Goal: Task Accomplishment & Management: Use online tool/utility

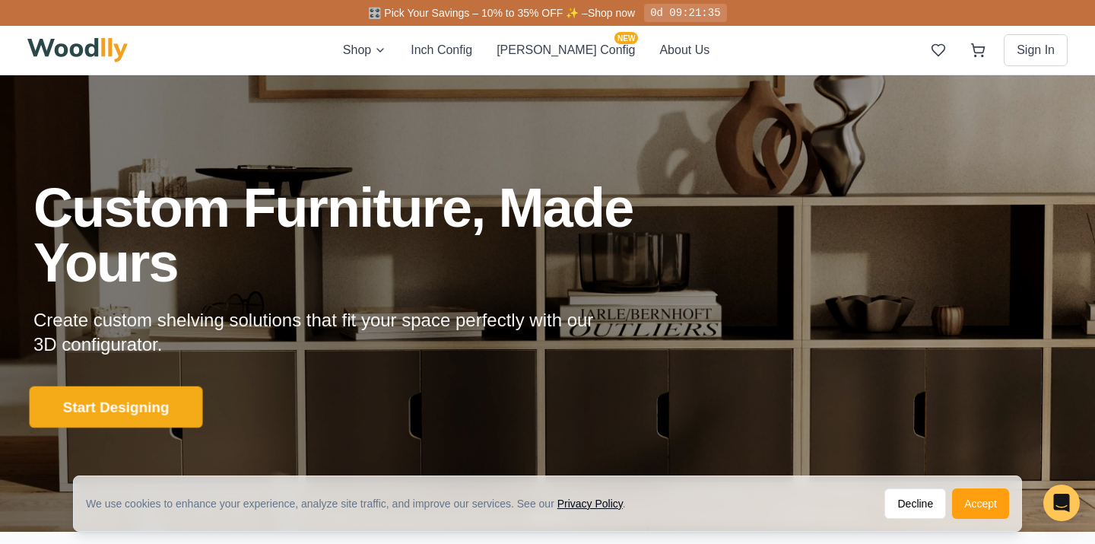
click at [180, 412] on button "Start Designing" at bounding box center [116, 407] width 173 height 42
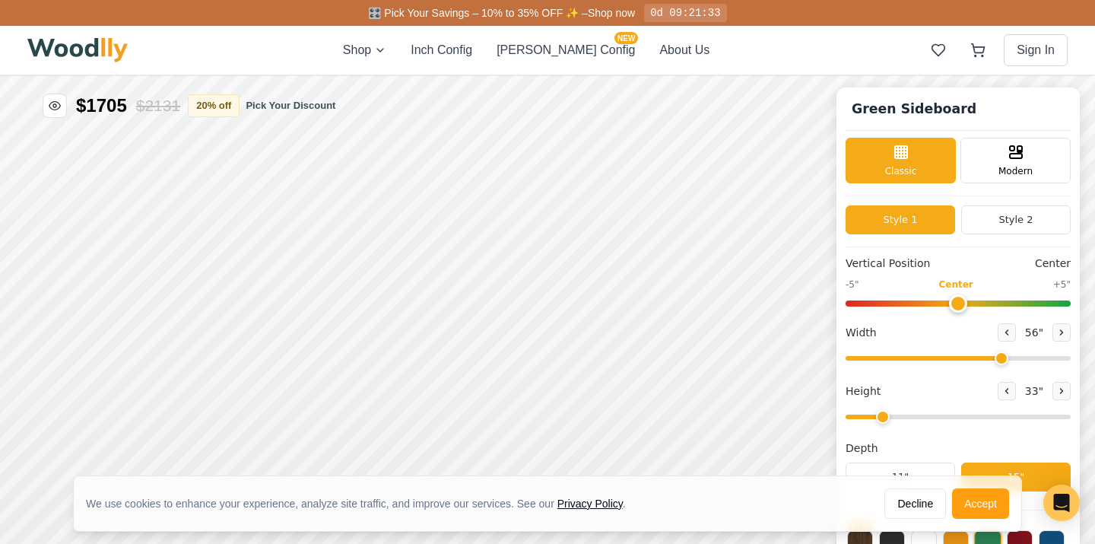
type input "56"
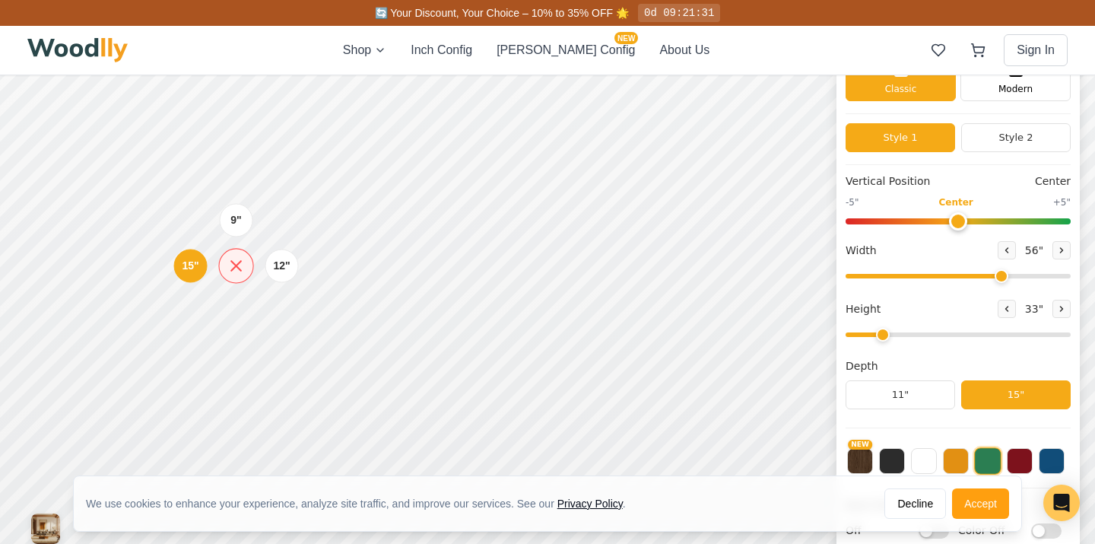
click at [242, 269] on icon at bounding box center [236, 265] width 19 height 19
click at [237, 220] on div "9"" at bounding box center [235, 219] width 11 height 17
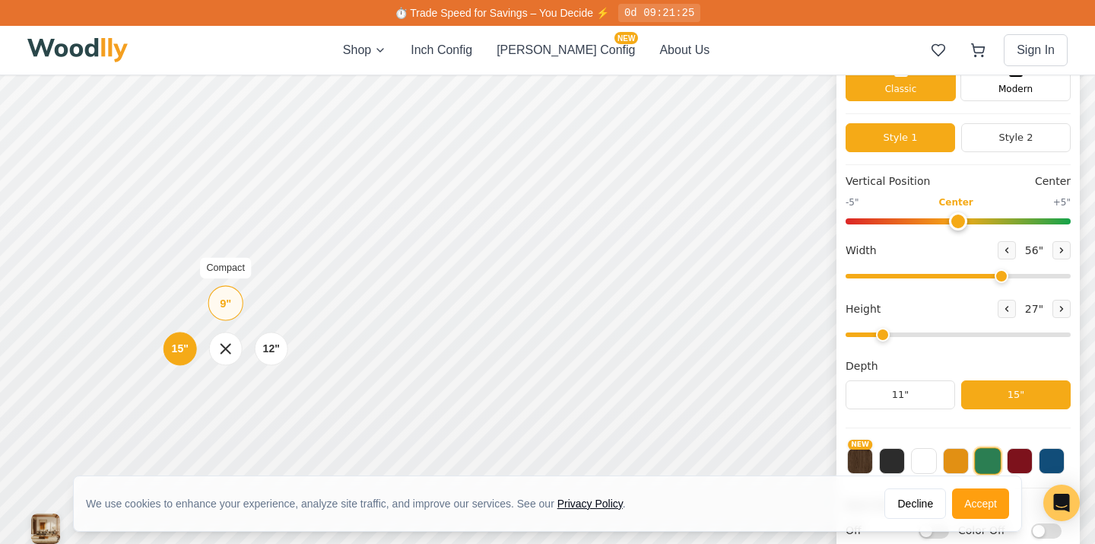
click at [227, 308] on div "9"" at bounding box center [225, 302] width 11 height 17
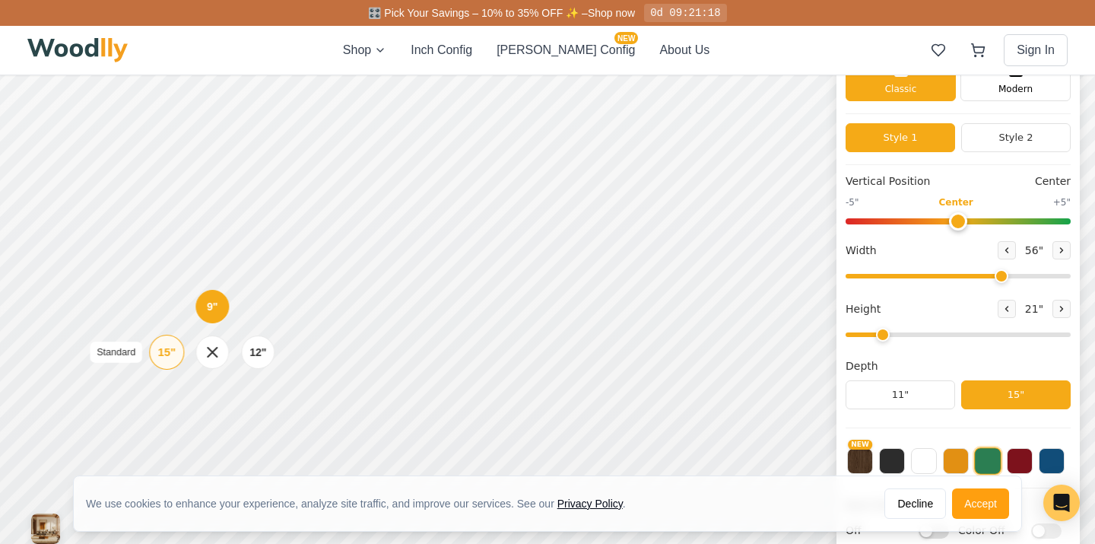
click at [176, 353] on div "15" Standard" at bounding box center [166, 352] width 35 height 35
click at [280, 351] on div "12" Medium" at bounding box center [271, 348] width 35 height 35
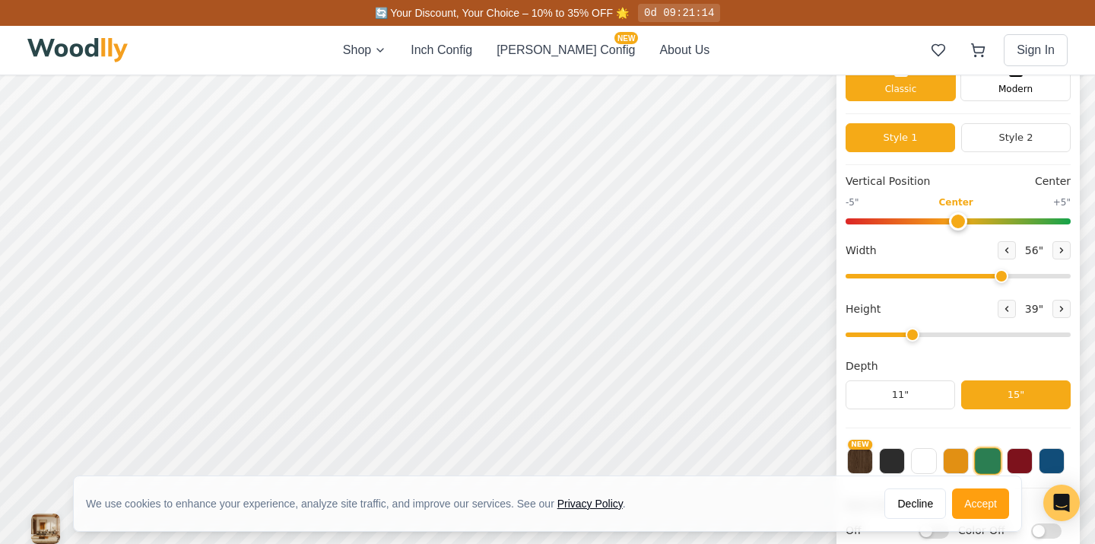
type input "2"
drag, startPoint x: 886, startPoint y: 338, endPoint x: 894, endPoint y: 337, distance: 7.6
click at [894, 337] on input "range" at bounding box center [958, 334] width 225 height 5
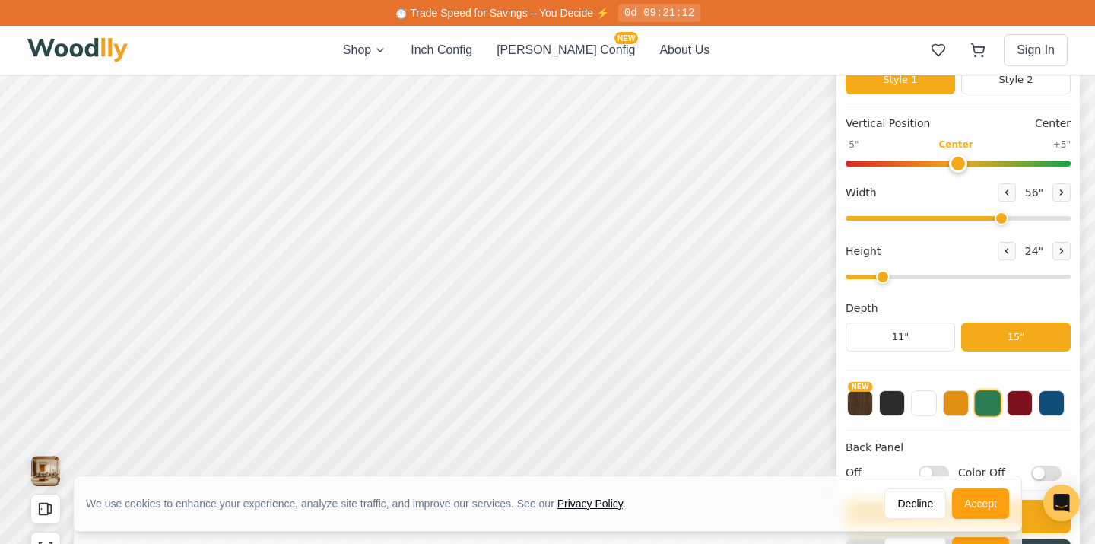
scroll to position [142, 0]
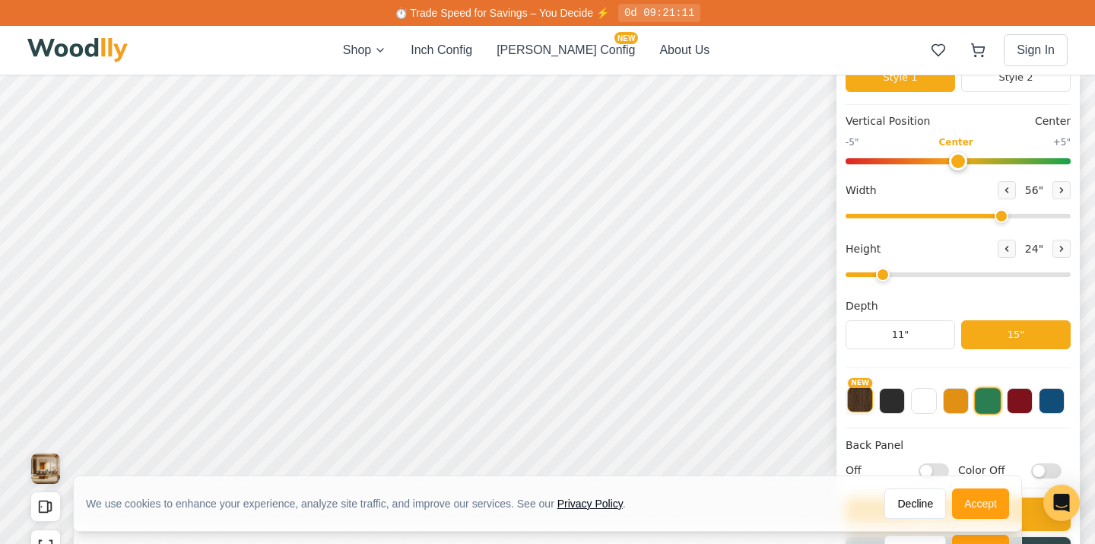
click at [853, 401] on button "NEW" at bounding box center [860, 399] width 26 height 26
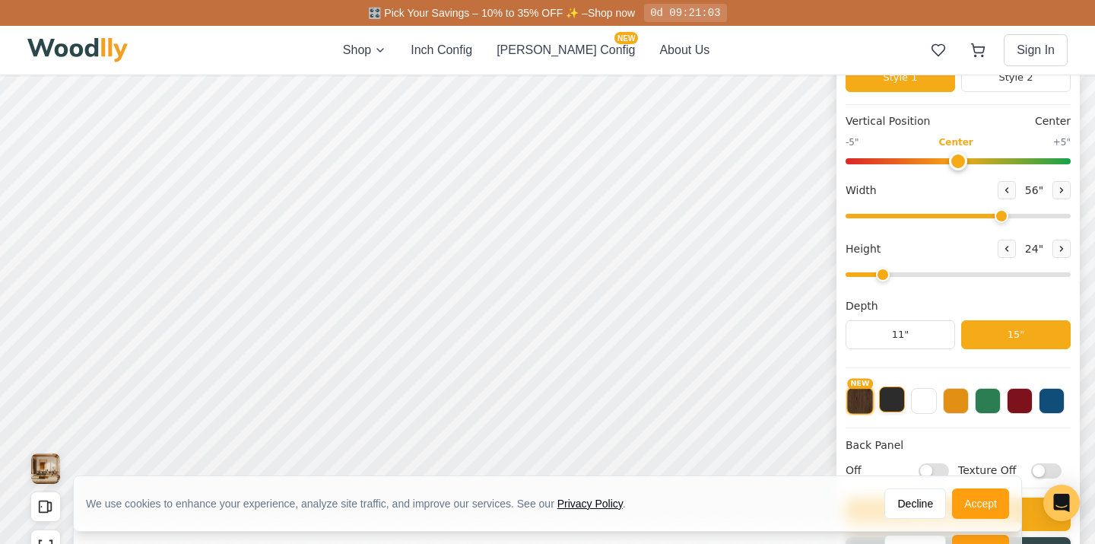
click at [886, 406] on button at bounding box center [892, 399] width 26 height 26
click at [930, 402] on button at bounding box center [924, 399] width 26 height 26
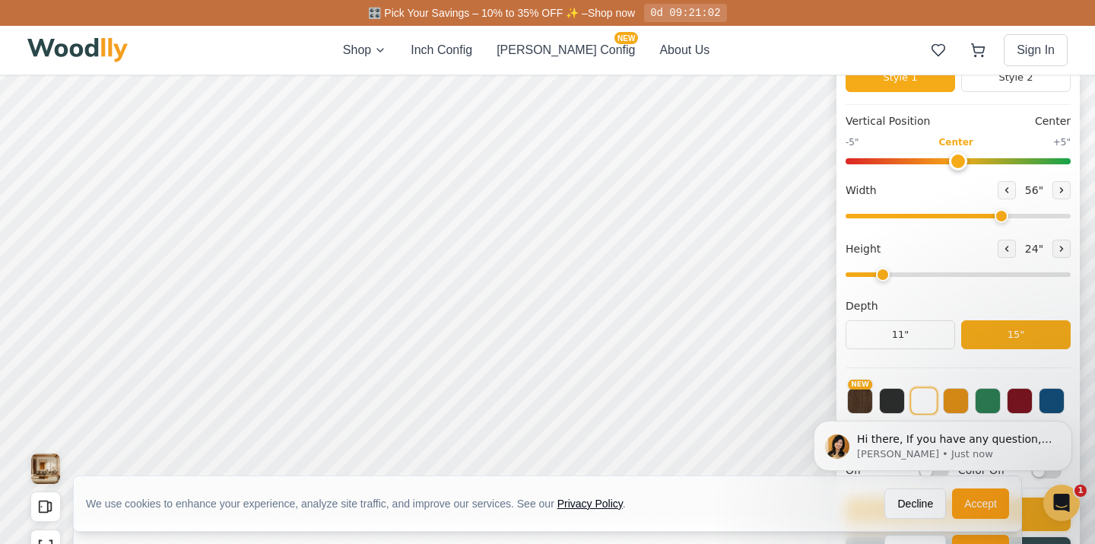
scroll to position [0, 0]
click at [948, 403] on body "Hi there, If you have any question, we are right here for you. 😊 [PERSON_NAME] …" at bounding box center [943, 446] width 292 height 102
click at [987, 405] on body "Hi there, If you have any question, we are right here for you. 😊 [PERSON_NAME] …" at bounding box center [943, 446] width 292 height 102
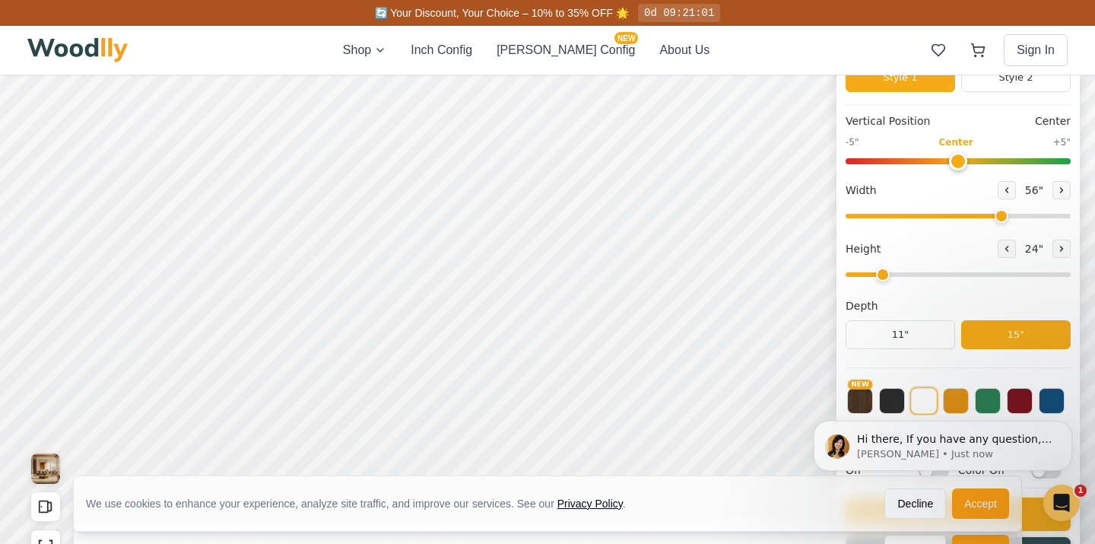
click at [1030, 406] on body "Hi there, If you have any question, we are right here for you. 😊 [PERSON_NAME] …" at bounding box center [943, 446] width 292 height 102
click at [1045, 405] on body "Hi there, If you have any question, we are right here for you. 😊 [PERSON_NAME] …" at bounding box center [943, 446] width 292 height 102
click at [1066, 427] on icon "Dismiss notification" at bounding box center [1068, 425] width 8 height 8
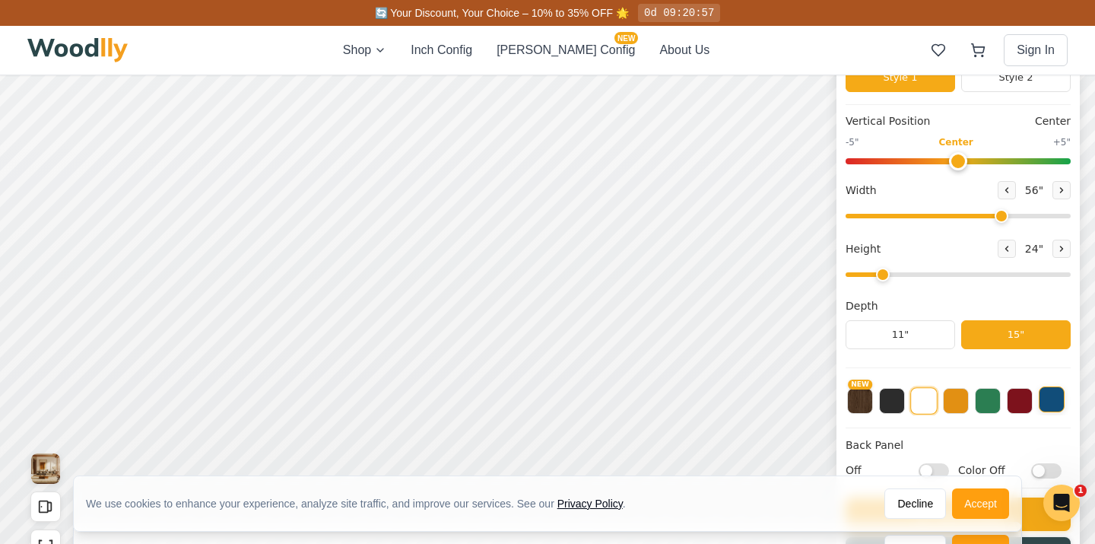
click at [1047, 399] on button at bounding box center [1052, 399] width 26 height 26
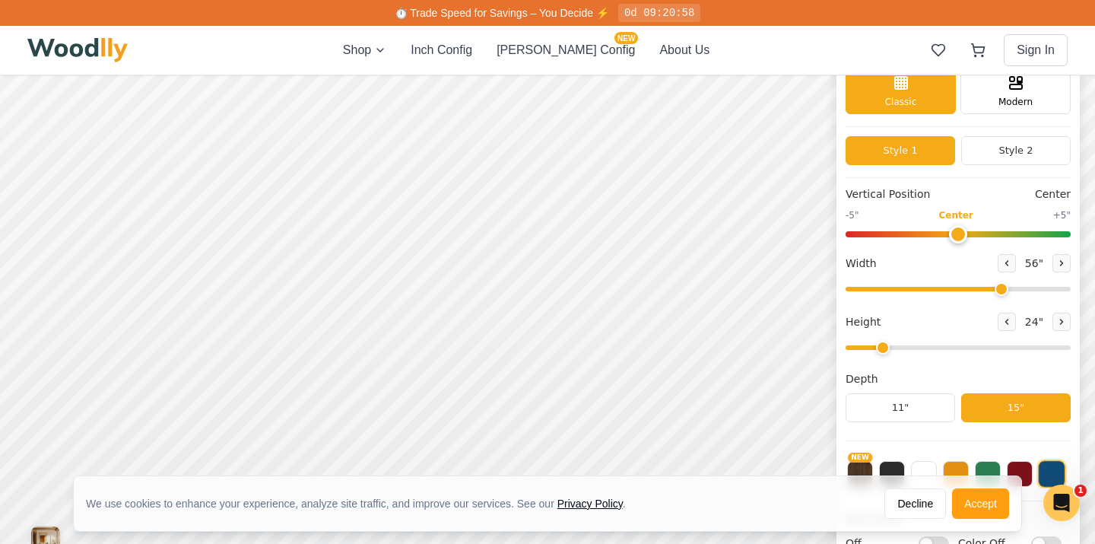
scroll to position [14, 0]
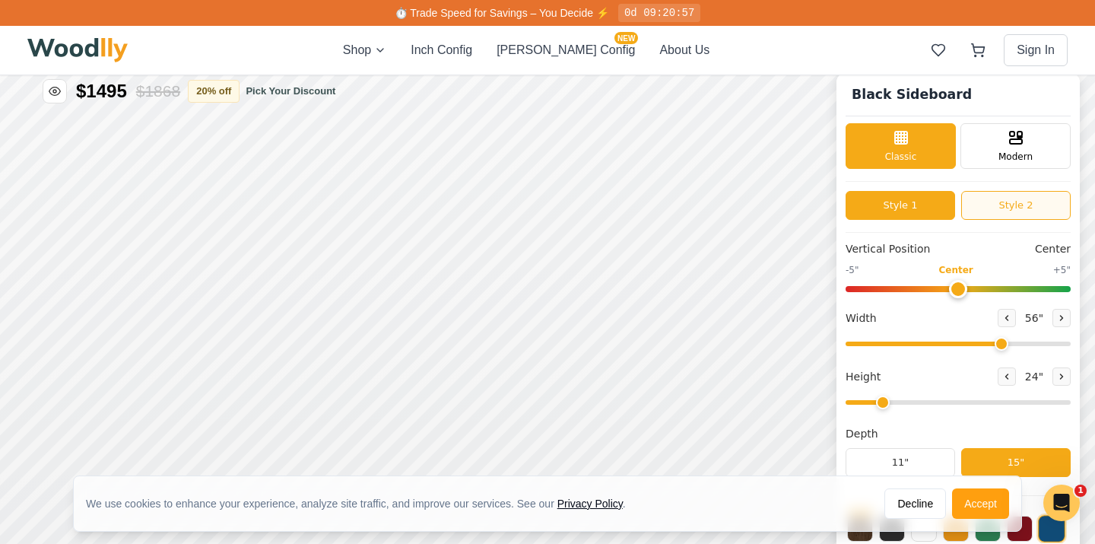
click at [982, 208] on button "Style 2" at bounding box center [1016, 205] width 110 height 29
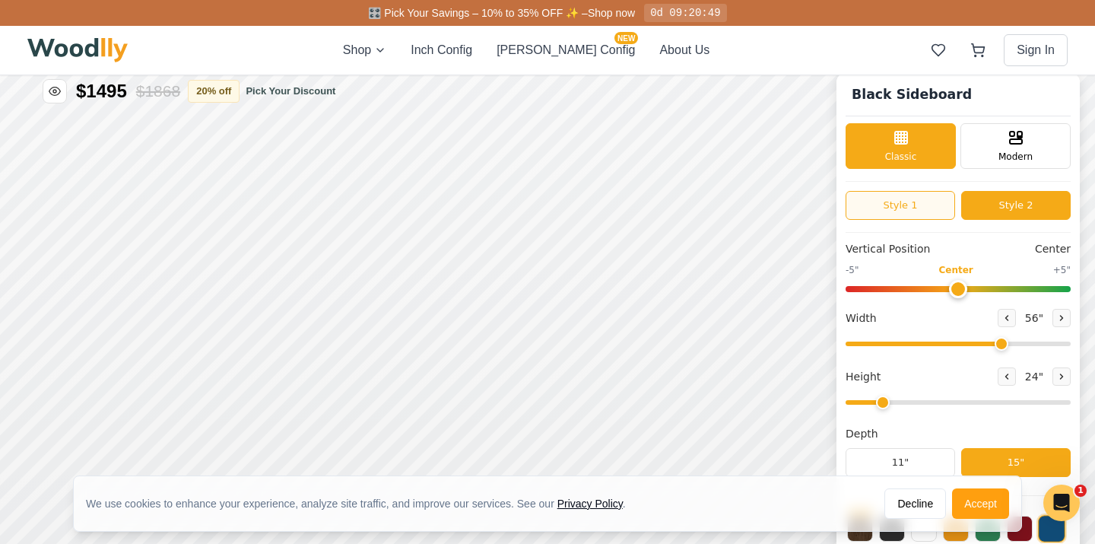
click at [929, 206] on button "Style 1" at bounding box center [901, 205] width 110 height 29
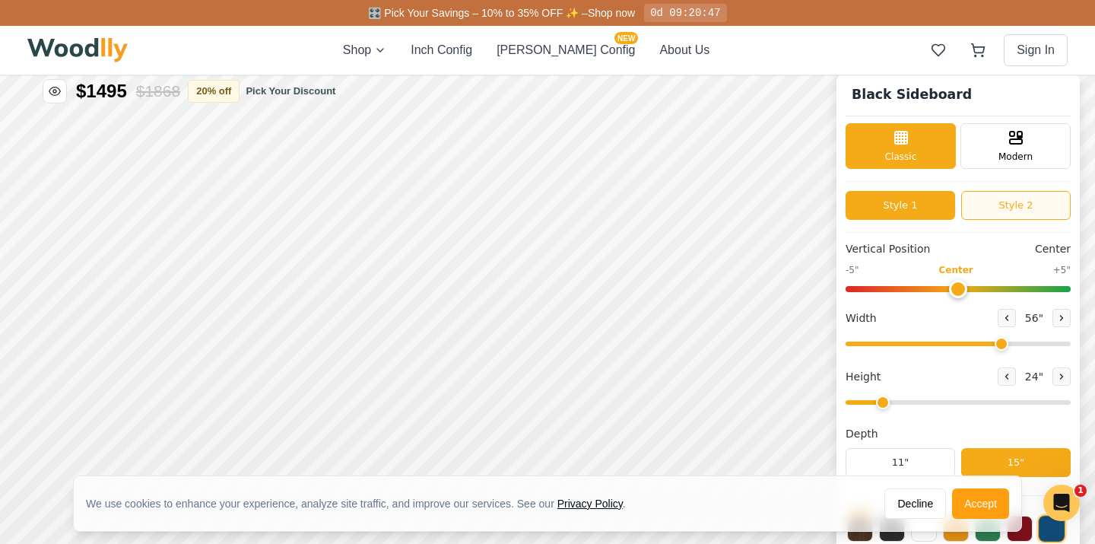
click at [994, 205] on button "Style 2" at bounding box center [1016, 205] width 110 height 29
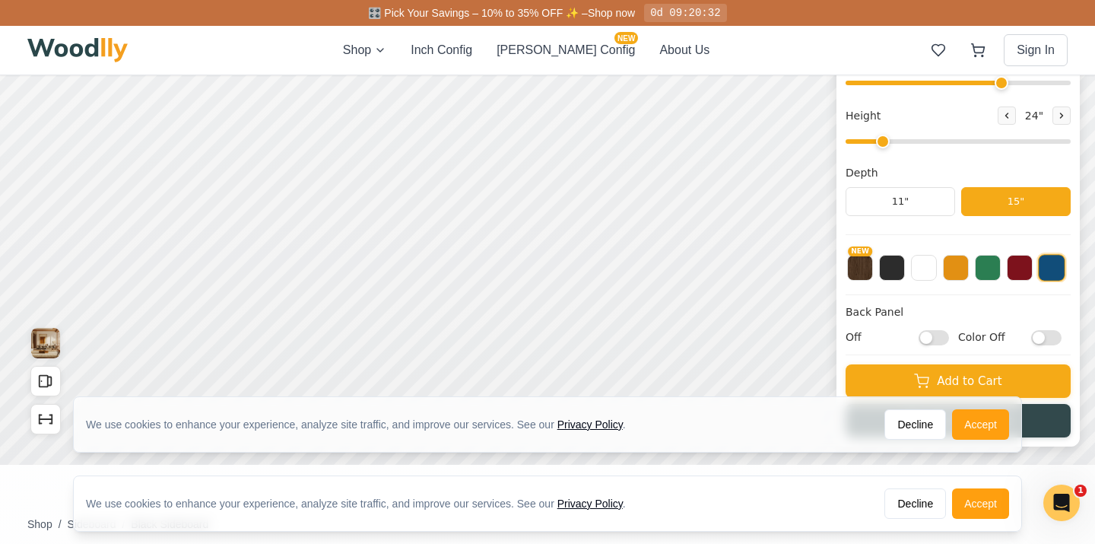
scroll to position [272, 0]
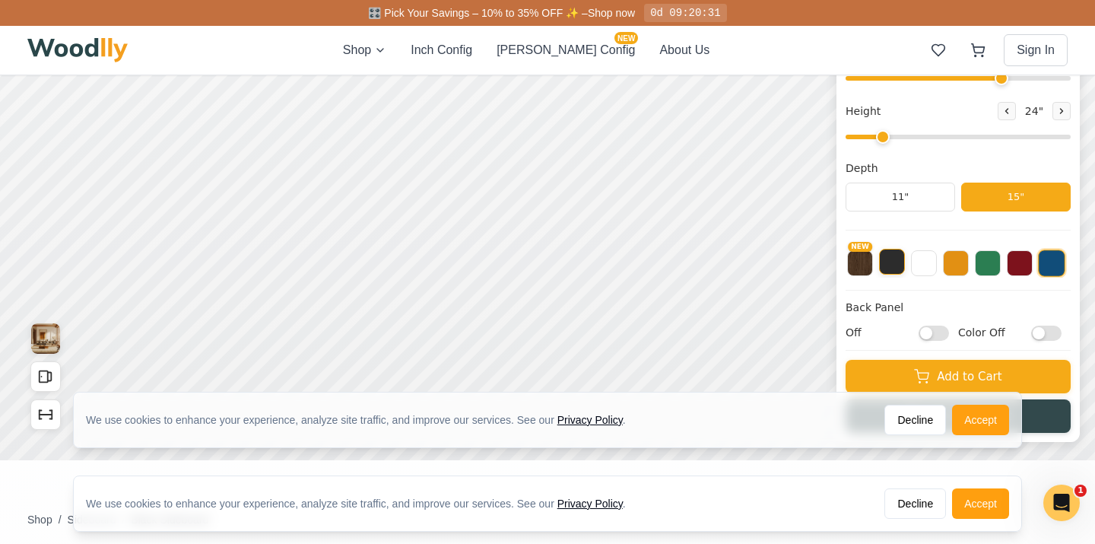
click at [883, 259] on button at bounding box center [892, 262] width 26 height 26
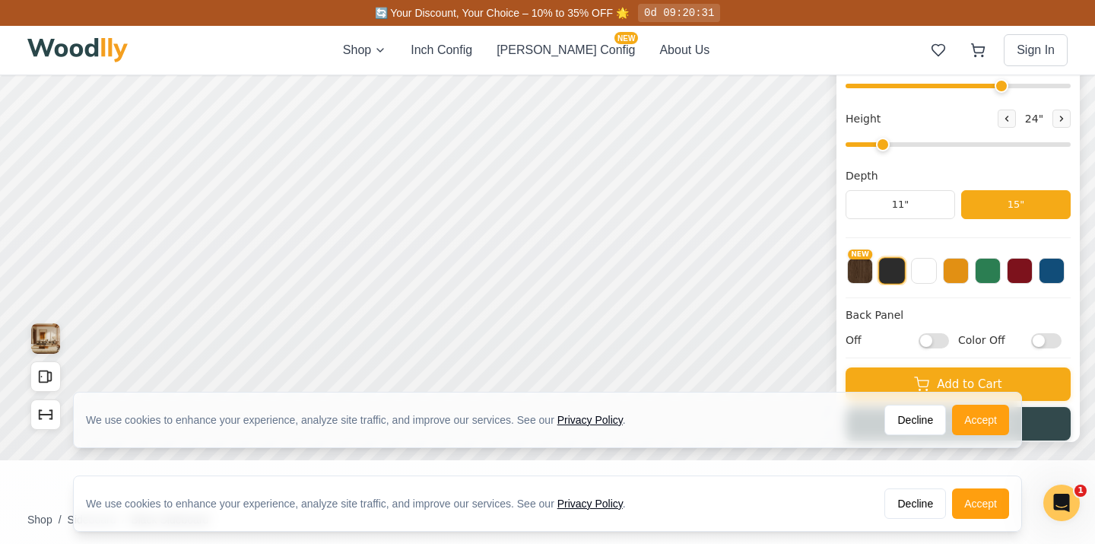
scroll to position [145, 0]
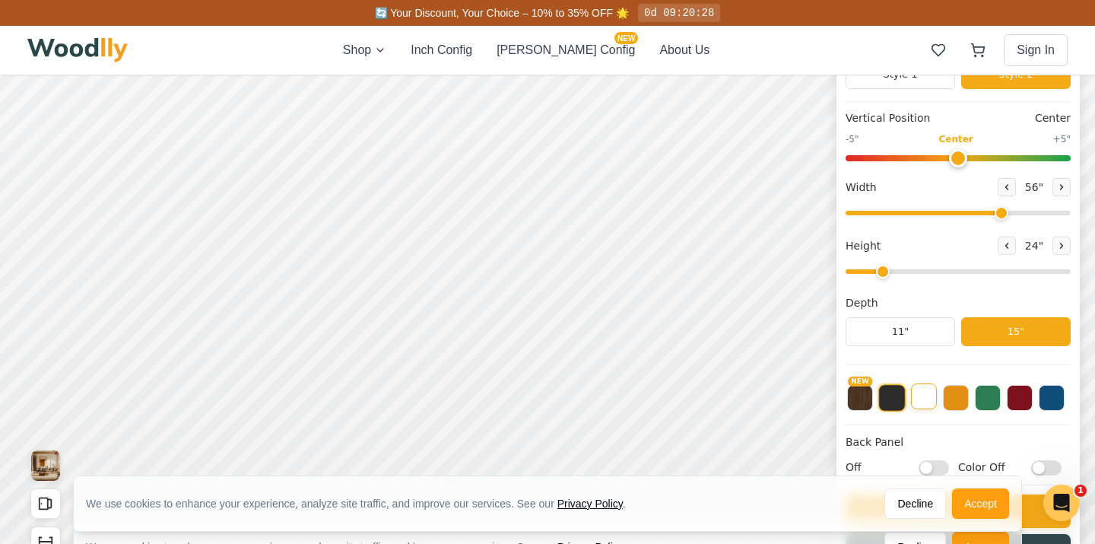
click at [920, 393] on button at bounding box center [924, 396] width 26 height 26
click at [886, 402] on div "White Sideboard Classic Modern Style 1 Style 2 Vertical Position Center -5" Cen…" at bounding box center [958, 255] width 243 height 627
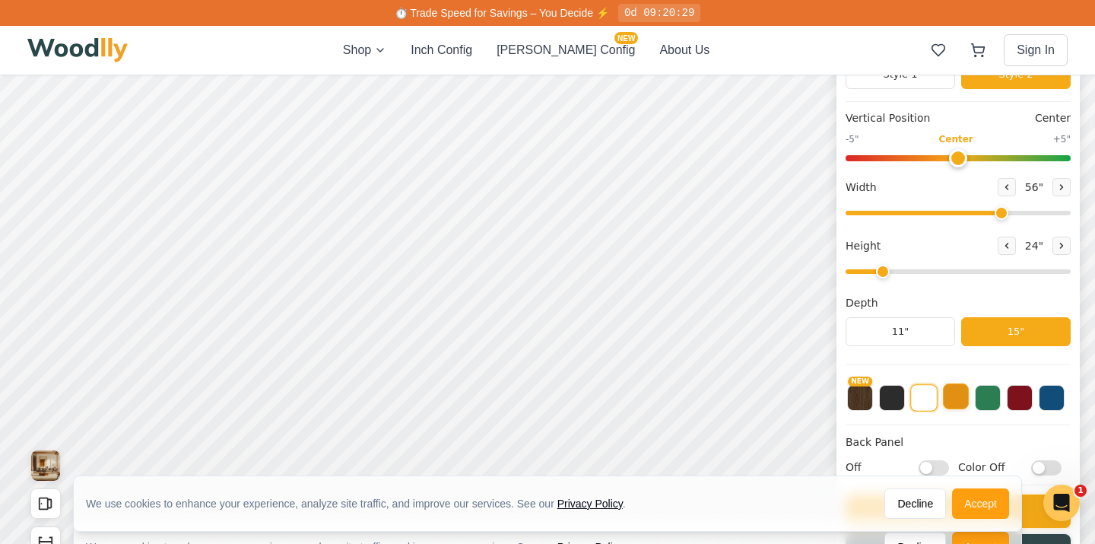
click at [953, 396] on button at bounding box center [956, 396] width 26 height 26
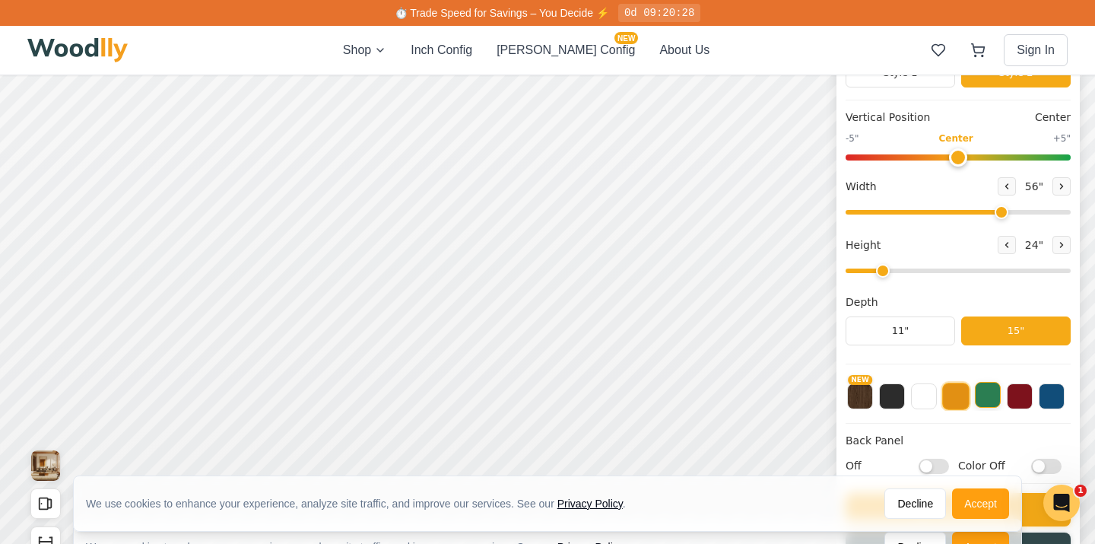
click at [996, 397] on button at bounding box center [988, 395] width 26 height 26
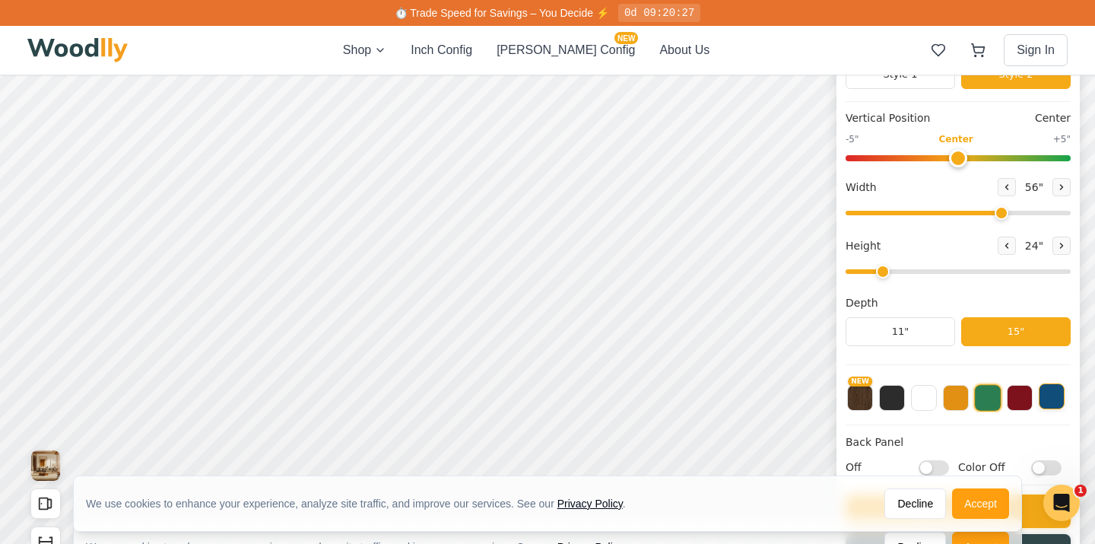
click at [1046, 397] on button at bounding box center [1052, 396] width 26 height 26
click at [914, 407] on button at bounding box center [924, 396] width 26 height 26
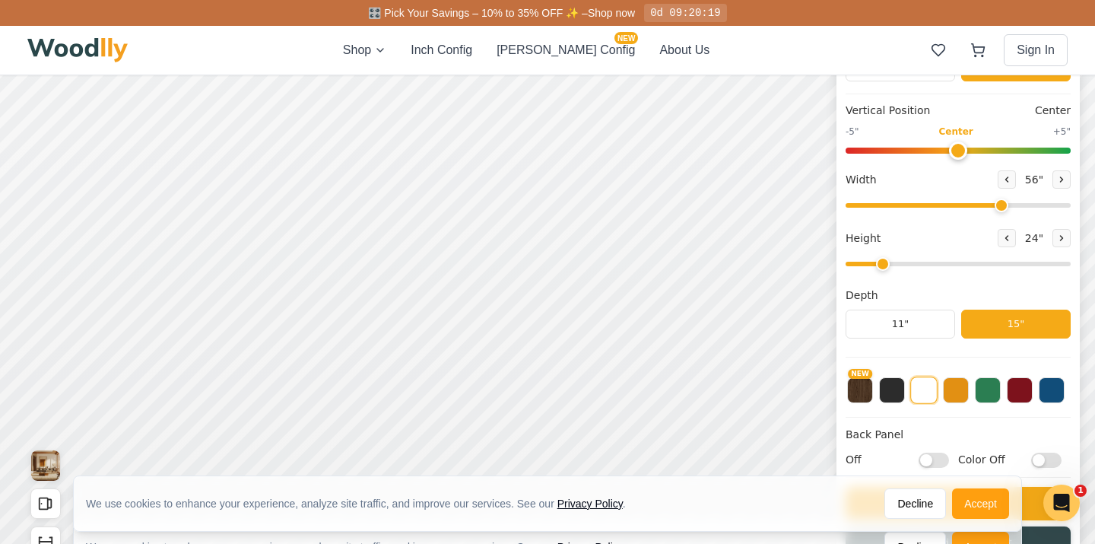
click at [1047, 457] on input "Color Off" at bounding box center [1046, 459] width 30 height 15
click at [1047, 457] on input "Color On" at bounding box center [1046, 459] width 30 height 15
click at [1047, 457] on input "Color Off" at bounding box center [1046, 459] width 30 height 15
click at [1037, 458] on input "Color On" at bounding box center [1046, 459] width 30 height 15
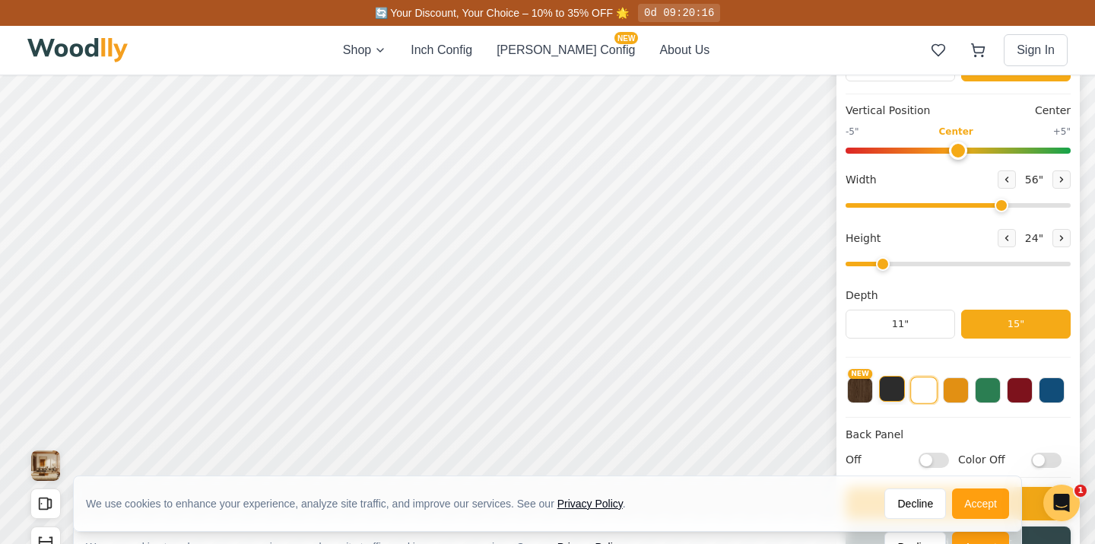
click at [894, 384] on button at bounding box center [892, 389] width 26 height 26
click at [1037, 459] on input "Color Off" at bounding box center [1046, 459] width 30 height 15
click at [1037, 459] on input "Color On" at bounding box center [1046, 459] width 30 height 15
checkbox input "false"
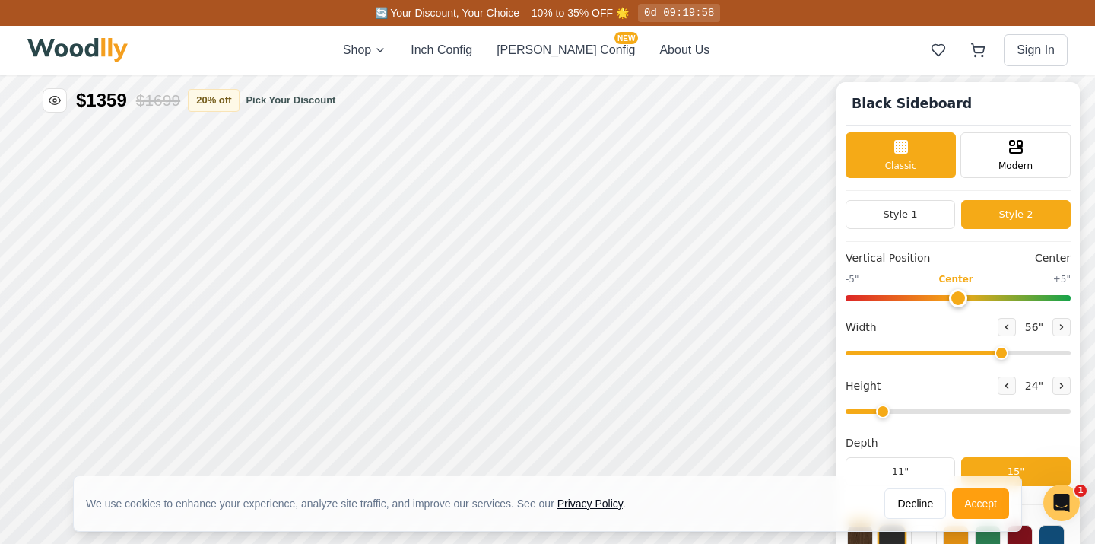
scroll to position [0, 0]
